Goal: Transaction & Acquisition: Purchase product/service

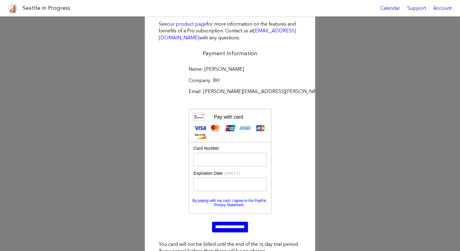
scroll to position [67, 0]
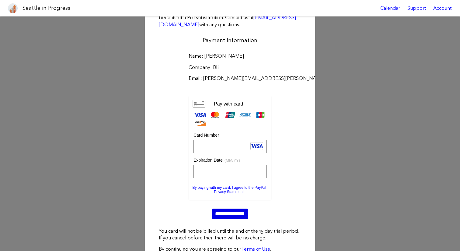
click at [228, 213] on input "**********" at bounding box center [230, 213] width 36 height 10
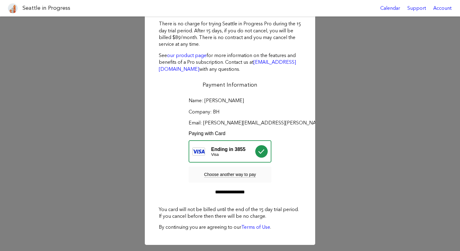
scroll to position [23, 0]
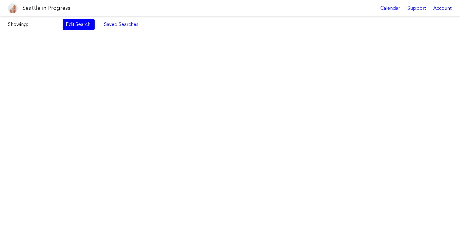
click at [231, 191] on div at bounding box center [131, 142] width 263 height 218
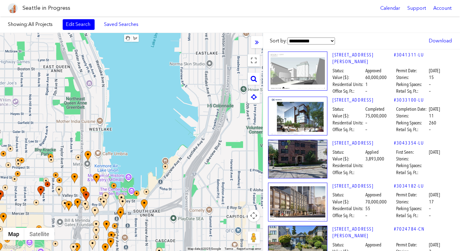
drag, startPoint x: 228, startPoint y: 64, endPoint x: 137, endPoint y: 182, distance: 149.5
click at [137, 182] on div at bounding box center [131, 142] width 263 height 218
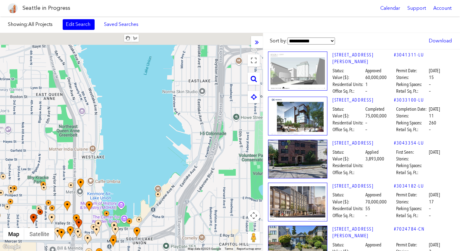
drag, startPoint x: 171, startPoint y: 103, endPoint x: 138, endPoint y: 221, distance: 122.5
click at [138, 221] on div at bounding box center [131, 142] width 263 height 218
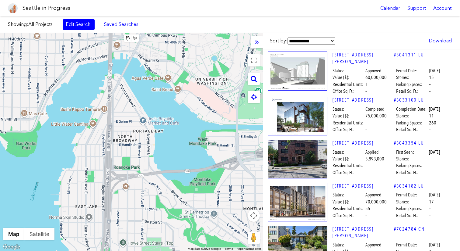
drag, startPoint x: 201, startPoint y: 109, endPoint x: 33, endPoint y: 81, distance: 170.1
click at [33, 81] on div at bounding box center [131, 142] width 263 height 218
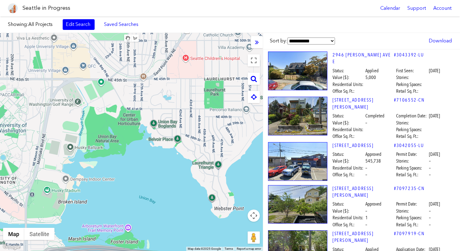
drag, startPoint x: 165, startPoint y: 62, endPoint x: 55, endPoint y: 164, distance: 149.8
click at [54, 164] on div at bounding box center [131, 142] width 263 height 218
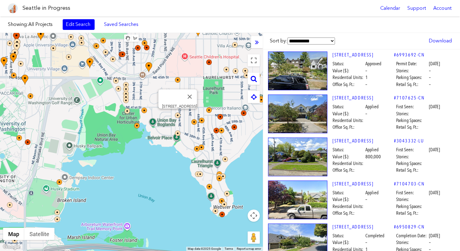
click at [178, 115] on img at bounding box center [177, 114] width 5 height 5
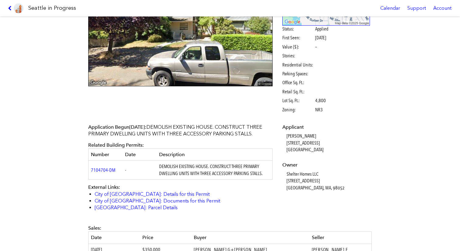
scroll to position [82, 0]
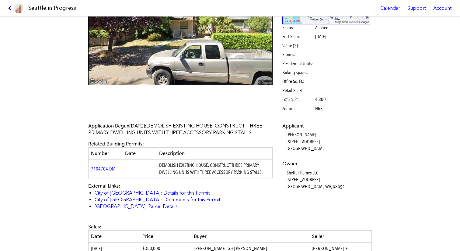
click at [98, 170] on link "7104704-DM" at bounding box center [103, 169] width 24 height 6
click at [101, 192] on link "City of [GEOGRAPHIC_DATA]: Details for this Permit" at bounding box center [152, 193] width 115 height 6
click at [102, 197] on link "City of [GEOGRAPHIC_DATA]: Documents for this Permit" at bounding box center [158, 199] width 126 height 6
click at [103, 206] on link "[GEOGRAPHIC_DATA]: Parcel Details" at bounding box center [136, 206] width 83 height 6
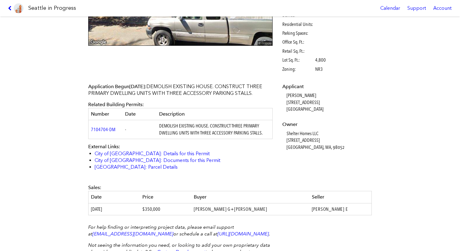
scroll to position [121, 0]
